Goal: Transaction & Acquisition: Book appointment/travel/reservation

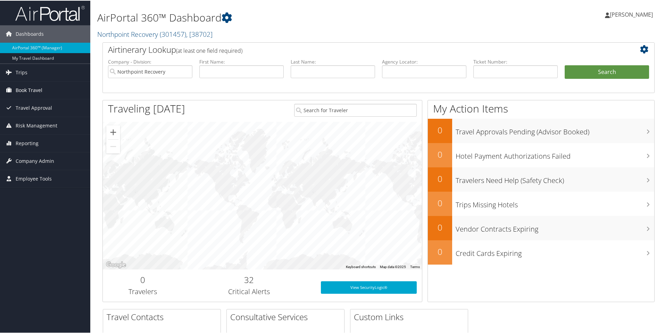
click at [27, 92] on span "Book Travel" at bounding box center [29, 89] width 27 height 17
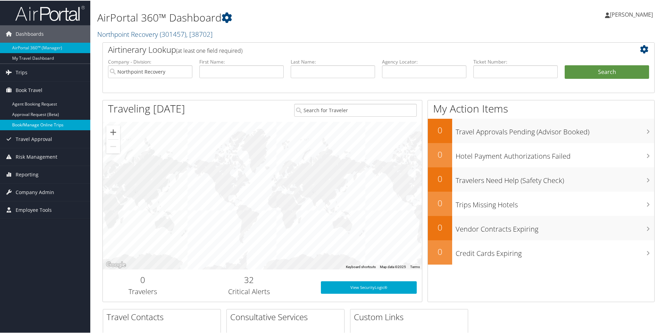
click at [31, 124] on link "Book/Manage Online Trips" at bounding box center [45, 124] width 90 height 10
